Goal: Task Accomplishment & Management: Use online tool/utility

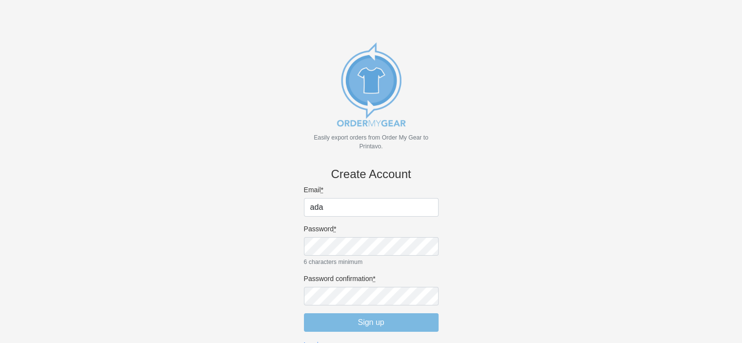
type input "adam@theappareldecoratingco.com"
click at [246, 256] on body "Easily export orders from Order My Gear to Printavo. Create Account Email * ada…" at bounding box center [370, 187] width 709 height 343
click at [299, 245] on div "Easily export orders from Order My Gear to Printavo. Create Account Email * ada…" at bounding box center [371, 193] width 146 height 314
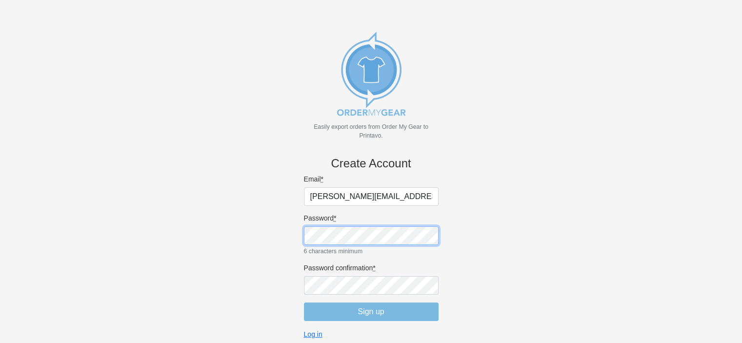
scroll to position [16, 0]
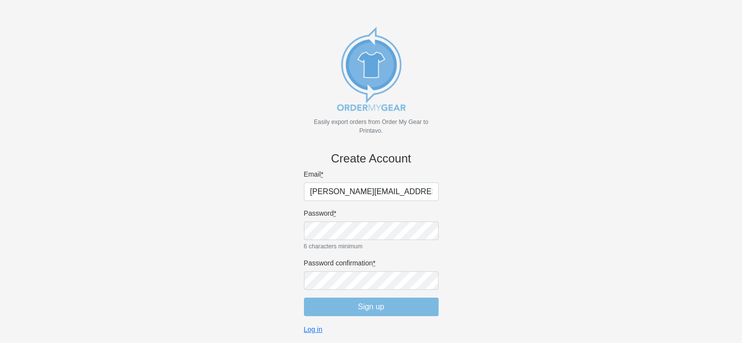
click at [527, 257] on body "Easily export orders from Order My Gear to Printavo. Create Account Email * ada…" at bounding box center [370, 171] width 709 height 343
click at [374, 306] on input "Sign up" at bounding box center [371, 306] width 135 height 19
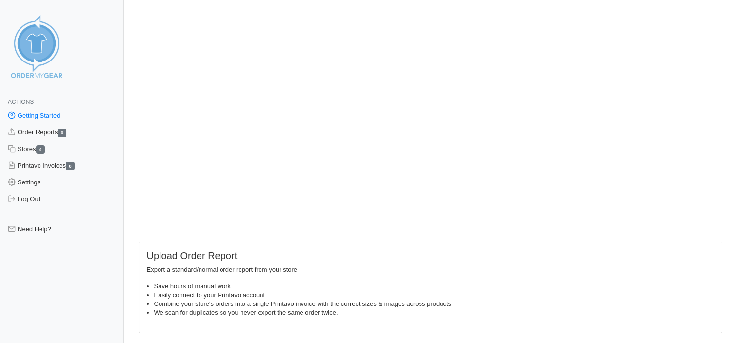
scroll to position [113, 0]
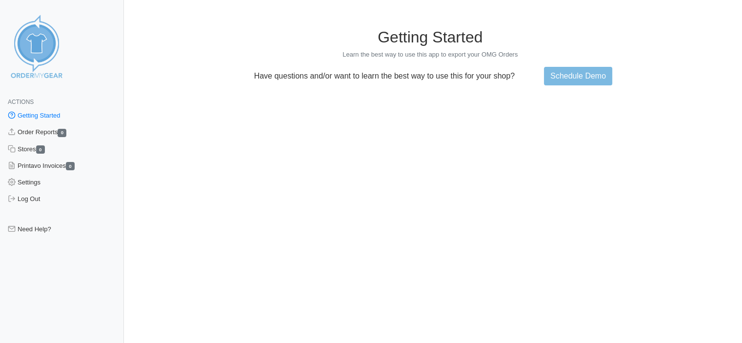
click at [647, 7] on html "Actions Getting Started Order Reports 0 Stores 0 Printavo Invoices 0 Settings L…" at bounding box center [371, 228] width 742 height 456
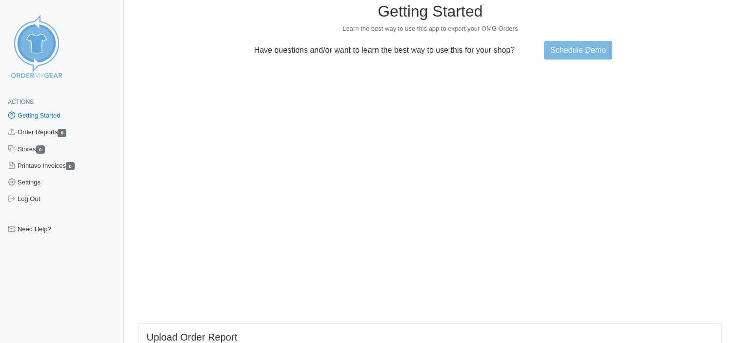
scroll to position [16, 0]
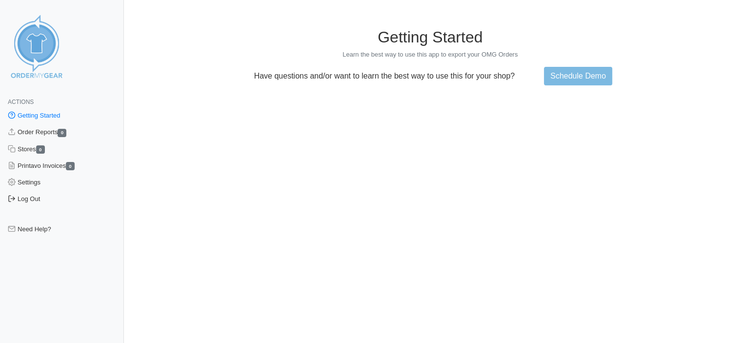
click at [29, 199] on link "Log Out" at bounding box center [62, 199] width 124 height 17
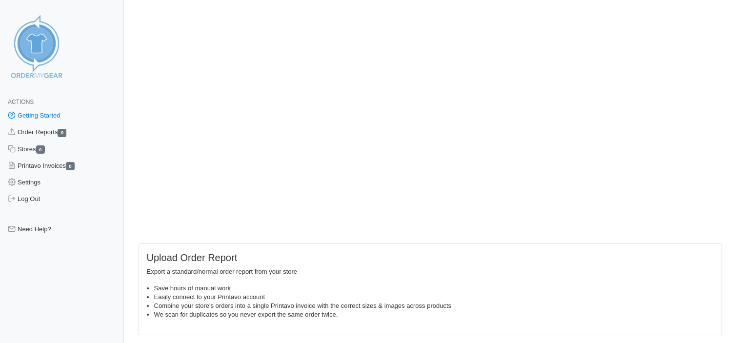
scroll to position [113, 0]
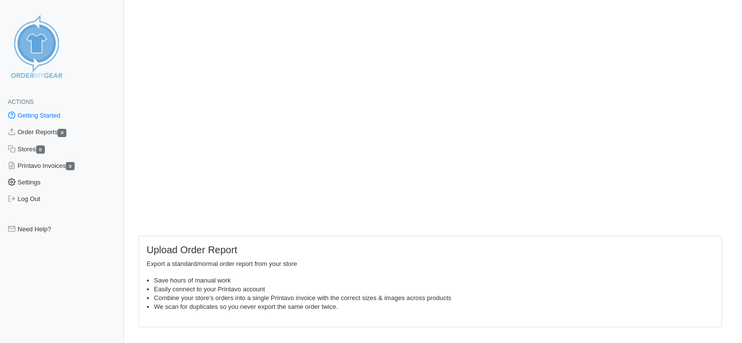
click at [35, 184] on link "Settings" at bounding box center [62, 182] width 124 height 17
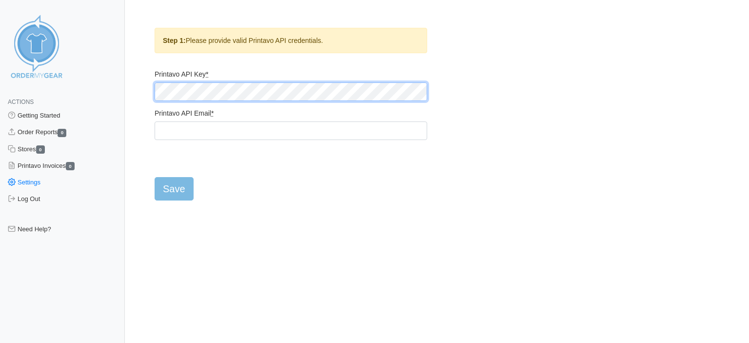
click at [136, 89] on main "Step 1: Please provide valid Printavo API credentials. Printavo API Key * Print…" at bounding box center [434, 108] width 597 height 184
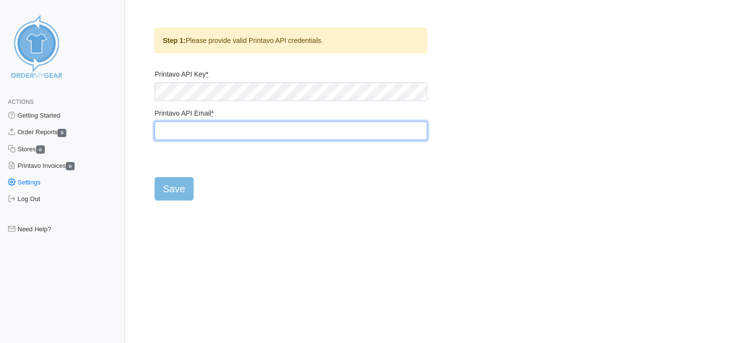
click at [174, 129] on input "Printavo API Email *" at bounding box center [291, 130] width 273 height 19
type input "adam@adcstore.ca"
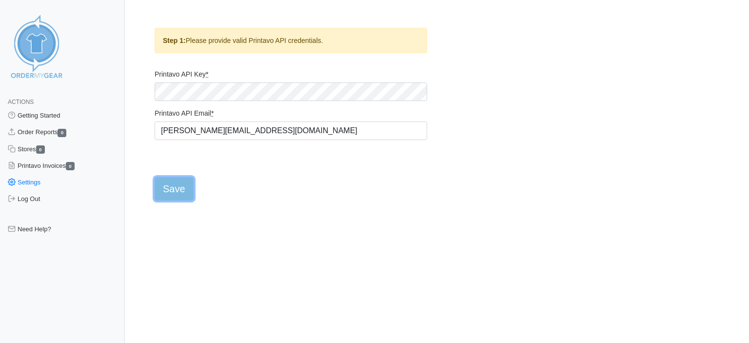
click at [173, 186] on input "Save" at bounding box center [174, 188] width 39 height 23
type input "Saving..."
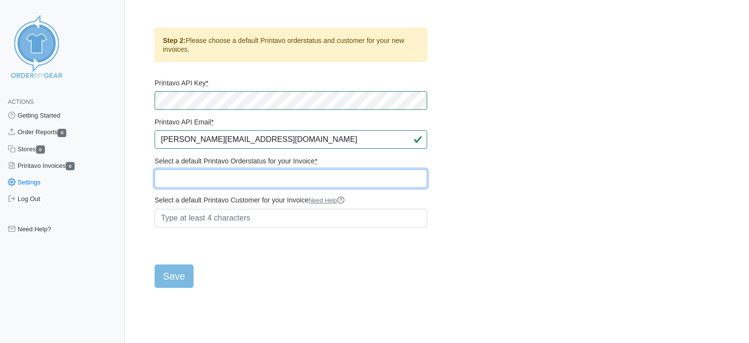
click at [323, 176] on select "Quote QUOTE AWAITING APPROVAL QUOTE APPROVED QUOTE APPROVED - SCREEN PRINT QUOT…" at bounding box center [291, 178] width 273 height 19
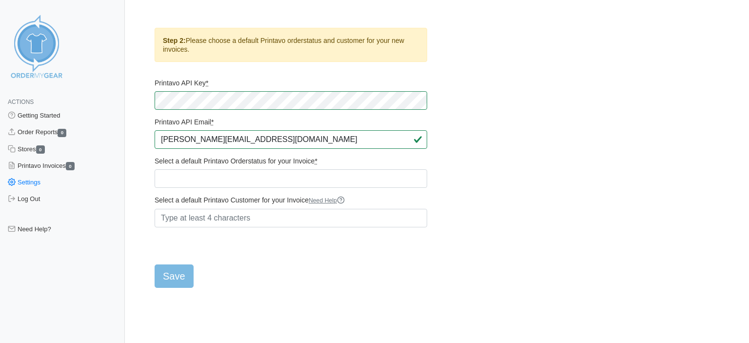
click at [495, 209] on main "Step 2: Please choose a default Printavo orderstatus and customer for your new …" at bounding box center [434, 152] width 597 height 272
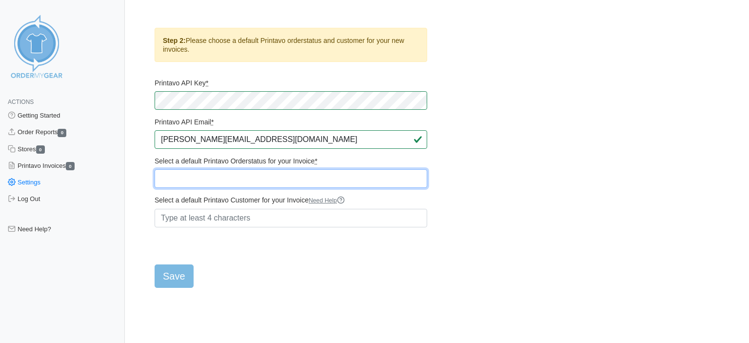
click at [220, 179] on select "Quote QUOTE AWAITING APPROVAL QUOTE APPROVED QUOTE APPROVED - SCREEN PRINT QUOT…" at bounding box center [291, 178] width 273 height 19
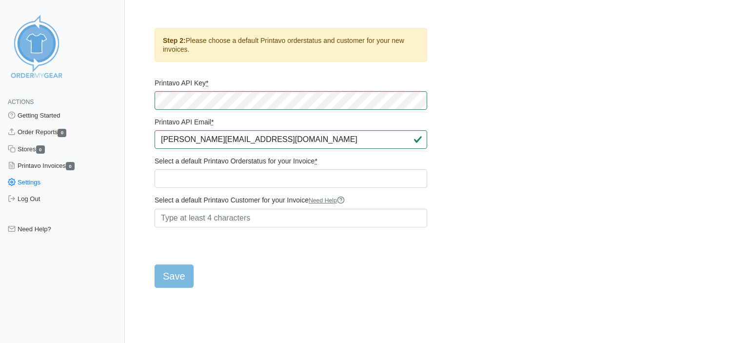
click at [533, 110] on main "Step 2: Please choose a default Printavo orderstatus and customer for your new …" at bounding box center [434, 152] width 597 height 272
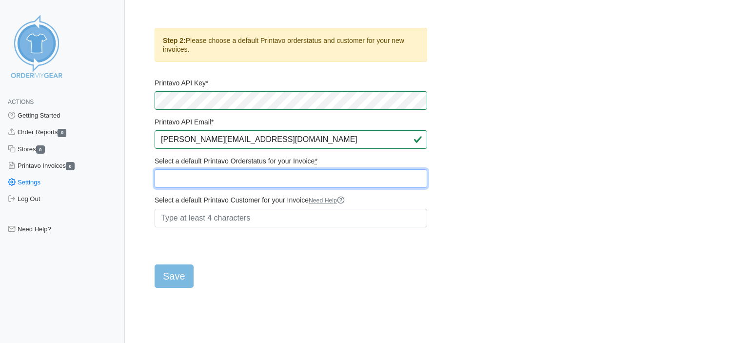
click at [260, 177] on select "Quote QUOTE AWAITING APPROVAL QUOTE APPROVED QUOTE APPROVED - SCREEN PRINT QUOT…" at bounding box center [291, 178] width 273 height 19
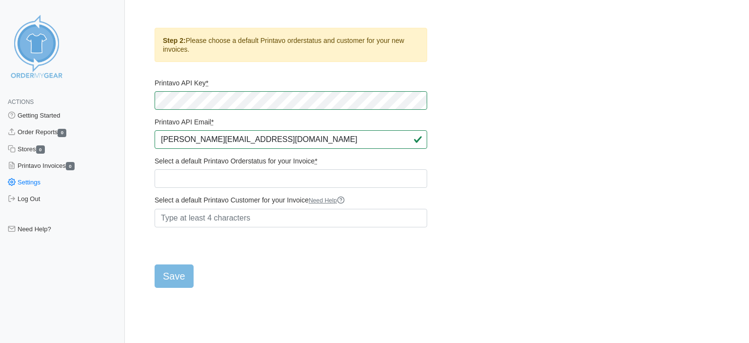
click at [479, 129] on main "Step 2: Please choose a default Printavo orderstatus and customer for your new …" at bounding box center [434, 152] width 597 height 272
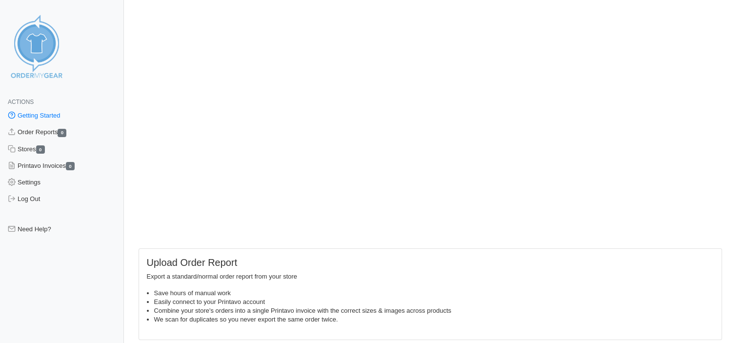
scroll to position [113, 0]
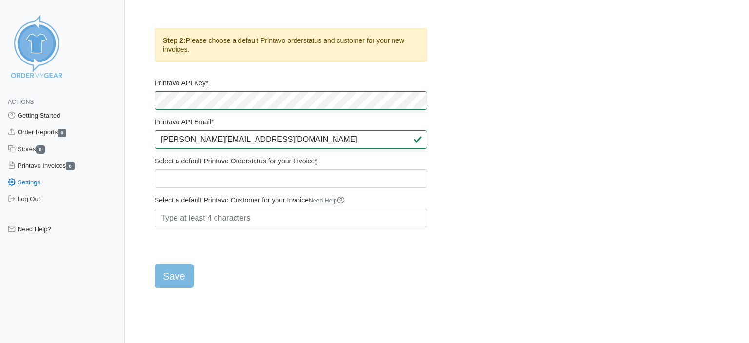
click at [494, 105] on main "Step 2: Please choose a default Printavo orderstatus and customer for your new …" at bounding box center [434, 152] width 597 height 272
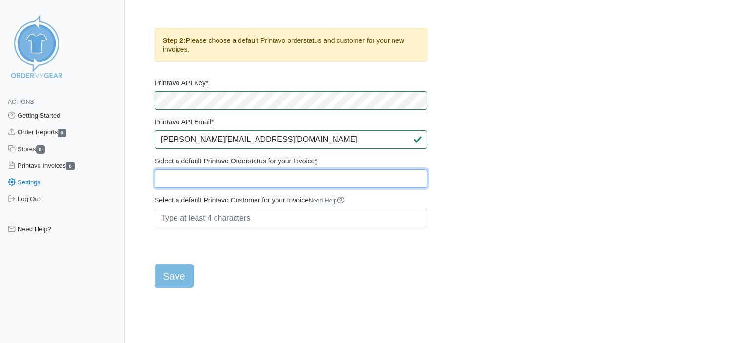
click at [329, 177] on select "Quote QUOTE AWAITING APPROVAL QUOTE APPROVED QUOTE APPROVED - SCREEN PRINT QUOT…" at bounding box center [291, 178] width 273 height 19
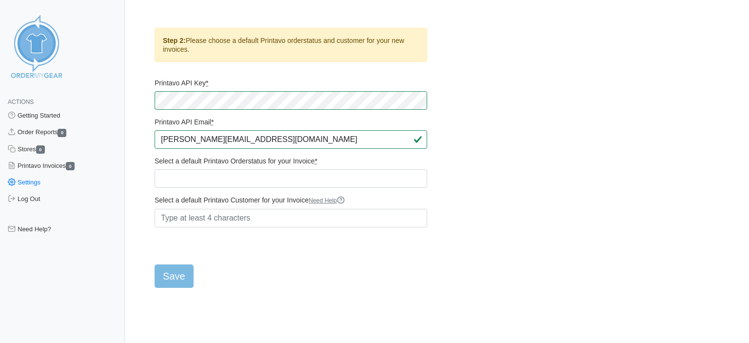
click at [507, 116] on main "Step 2: Please choose a default Printavo orderstatus and customer for your new …" at bounding box center [434, 152] width 597 height 272
click at [37, 183] on link "Settings" at bounding box center [62, 182] width 125 height 17
click at [33, 164] on link "Printavo Invoices 0" at bounding box center [62, 166] width 125 height 17
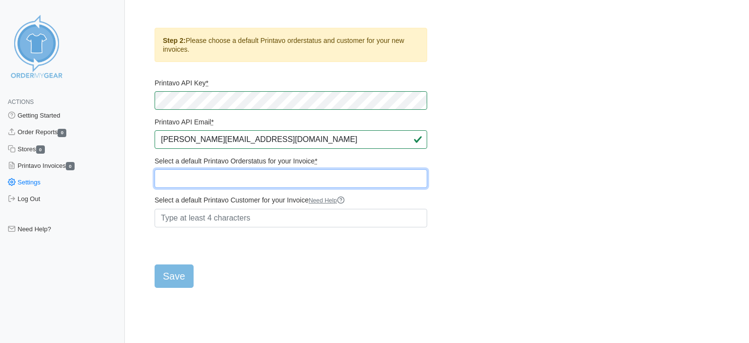
click at [273, 171] on select "Quote QUOTE AWAITING APPROVAL QUOTE APPROVED QUOTE APPROVED - SCREEN PRINT QUOT…" at bounding box center [291, 178] width 273 height 19
select select "503456"
click at [215, 177] on select "Quote QUOTE AWAITING APPROVAL QUOTE APPROVED QUOTE APPROVED - SCREEN PRINT QUOT…" at bounding box center [291, 178] width 273 height 19
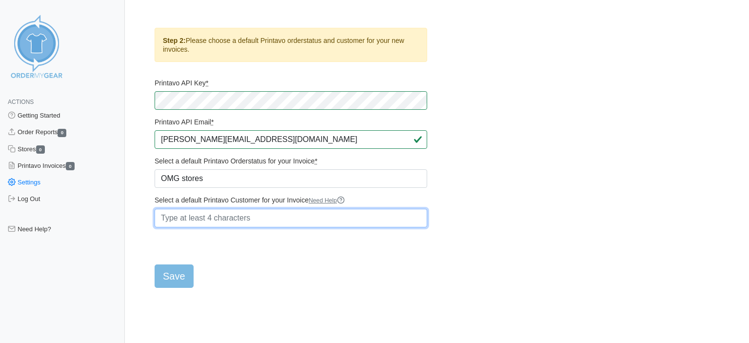
click at [267, 215] on input "Select a default Printavo Customer for your Invoice Need Help" at bounding box center [291, 218] width 273 height 19
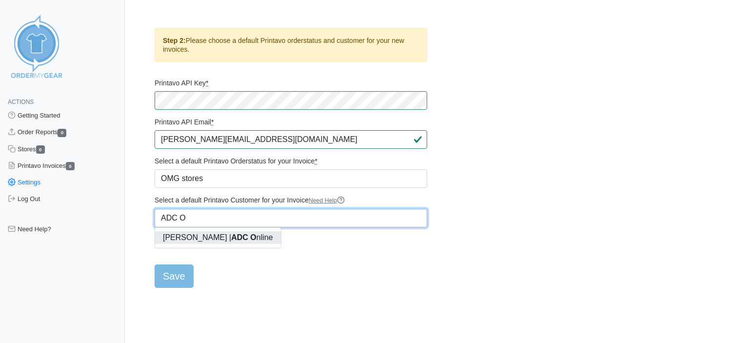
click at [256, 237] on strong "ADC O" at bounding box center [243, 237] width 25 height 8
type input "Adam Thompson | ADC Online"
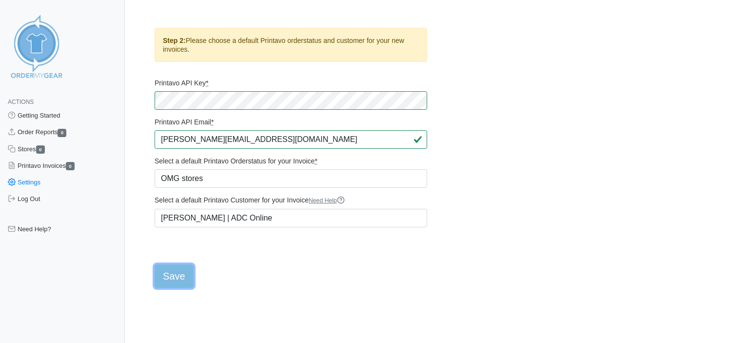
click at [175, 271] on input "Save" at bounding box center [174, 275] width 39 height 23
type input "Saving..."
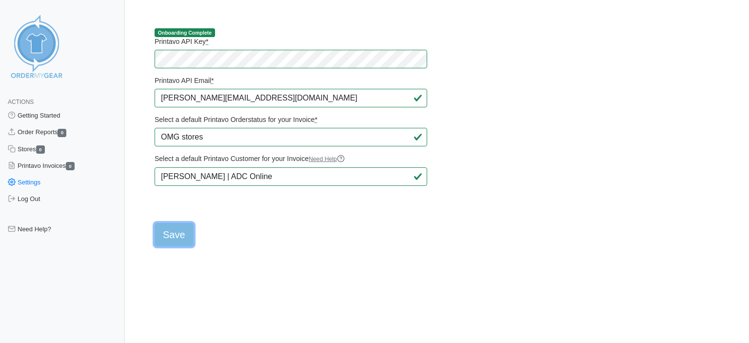
click at [175, 229] on input "Save" at bounding box center [174, 234] width 39 height 23
type input "Saving..."
click at [172, 237] on input "Save" at bounding box center [174, 234] width 39 height 23
type input "Saving..."
click at [48, 132] on link "Order Reports 0" at bounding box center [62, 132] width 125 height 17
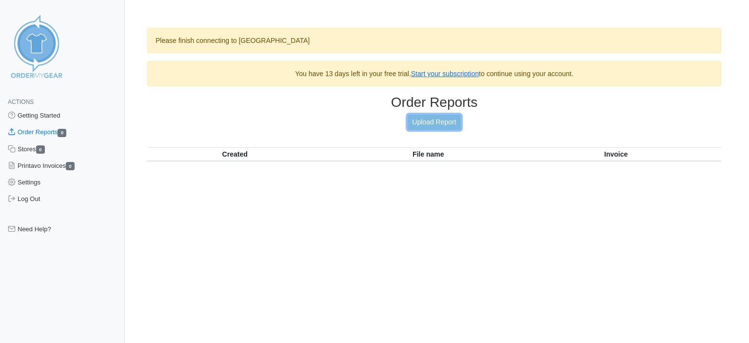
click at [434, 118] on link "Upload Report" at bounding box center [434, 122] width 53 height 15
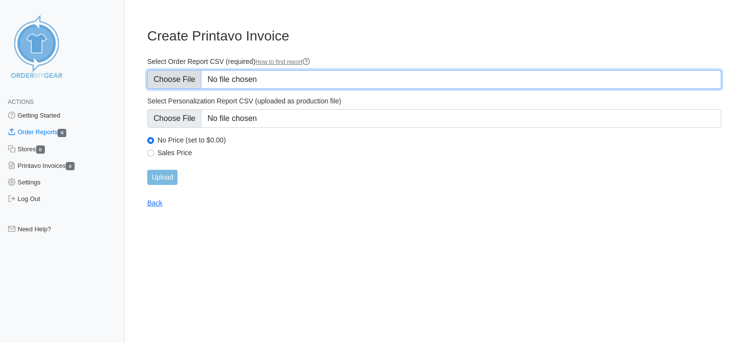
click at [183, 78] on input "Select Order Report CSV (required) How to find report" at bounding box center [434, 79] width 574 height 19
type input "C:\fakepath\SMJ3B_order_report.csv"
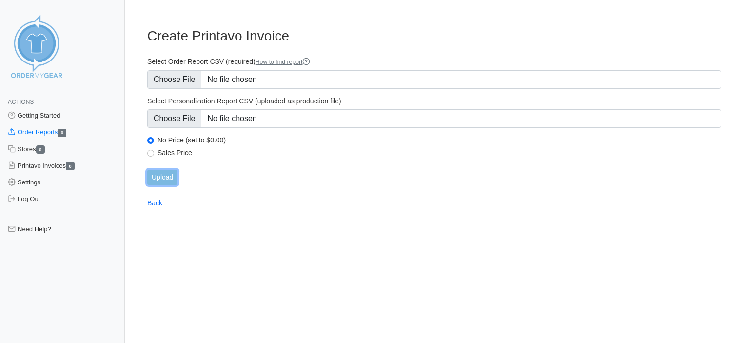
click at [165, 175] on input "Upload" at bounding box center [162, 177] width 30 height 15
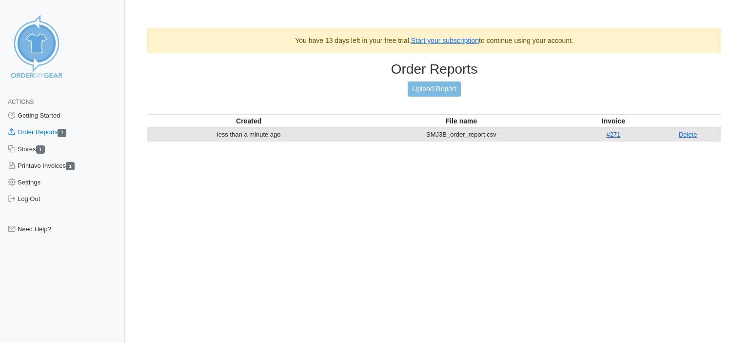
click at [615, 134] on link "#271" at bounding box center [613, 134] width 14 height 7
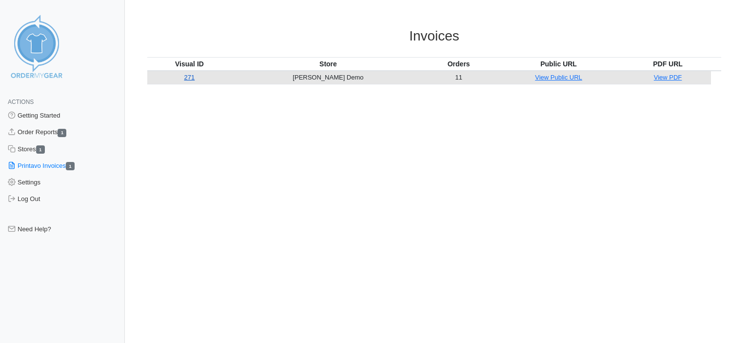
click at [195, 77] on link "271" at bounding box center [189, 77] width 11 height 7
click at [53, 132] on link "Order Reports 1" at bounding box center [62, 132] width 125 height 17
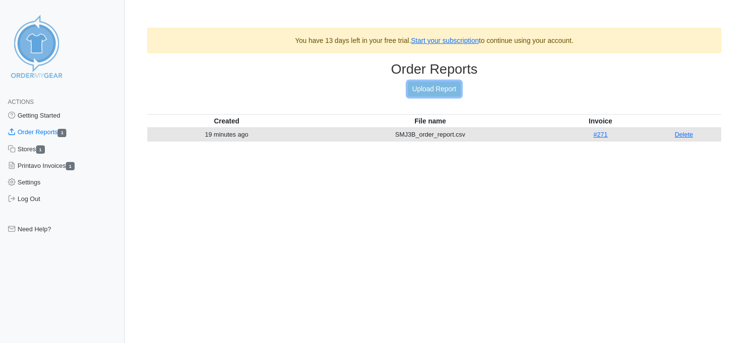
click at [440, 88] on link "Upload Report" at bounding box center [434, 88] width 53 height 15
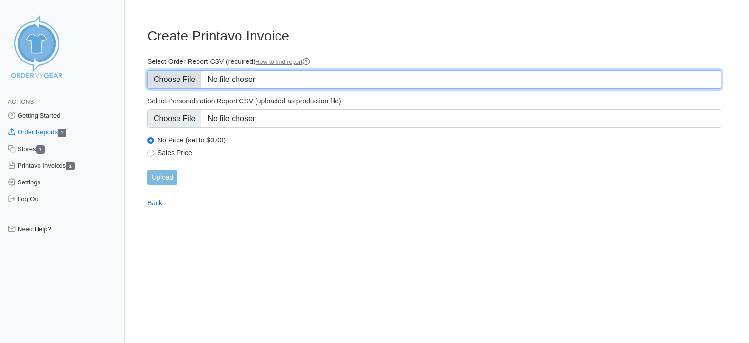
click at [179, 78] on input "Select Order Report CSV (required) How to find report" at bounding box center [434, 79] width 574 height 19
